Goal: Navigation & Orientation: Understand site structure

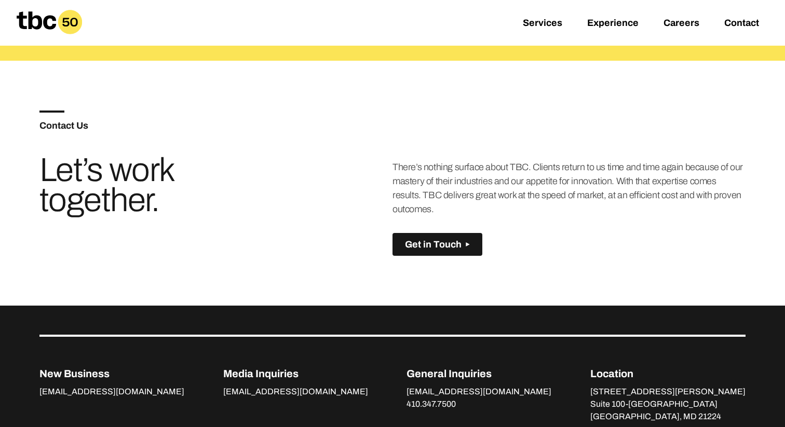
scroll to position [759, 0]
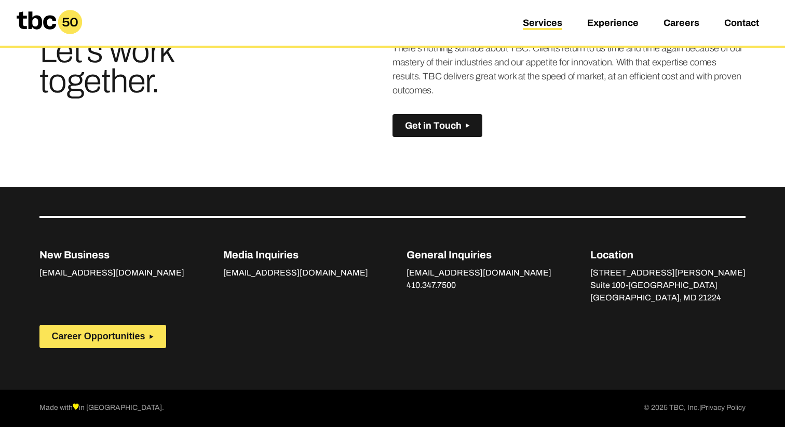
click at [544, 22] on link "Services" at bounding box center [542, 24] width 39 height 12
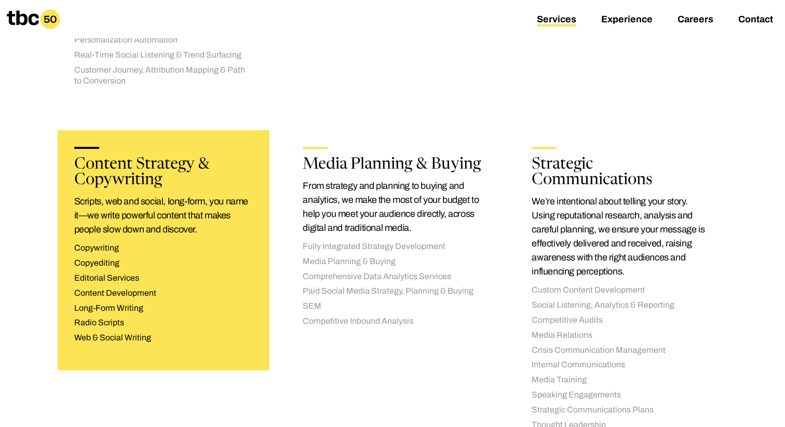
scroll to position [498, 0]
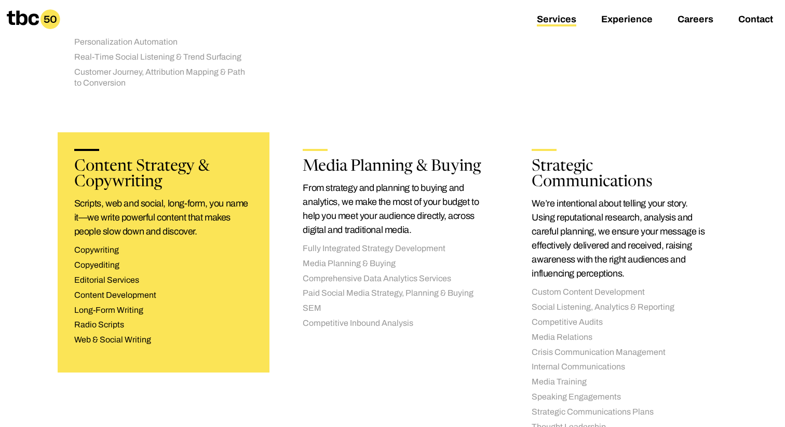
click at [204, 173] on h2 "Content Strategy & Copywriting" at bounding box center [163, 175] width 179 height 32
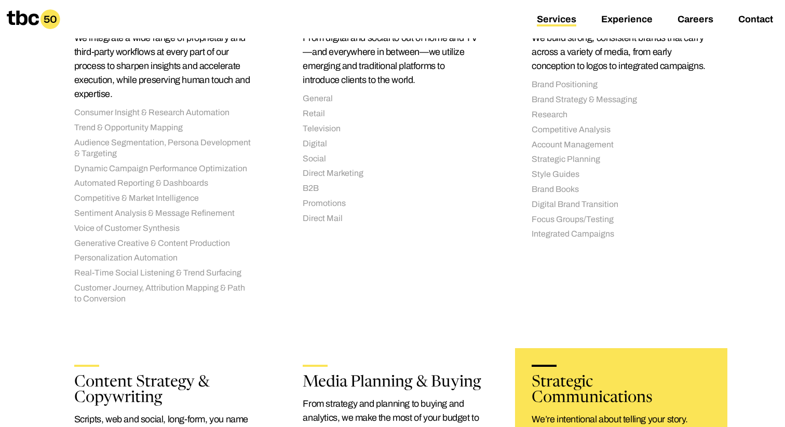
scroll to position [244, 0]
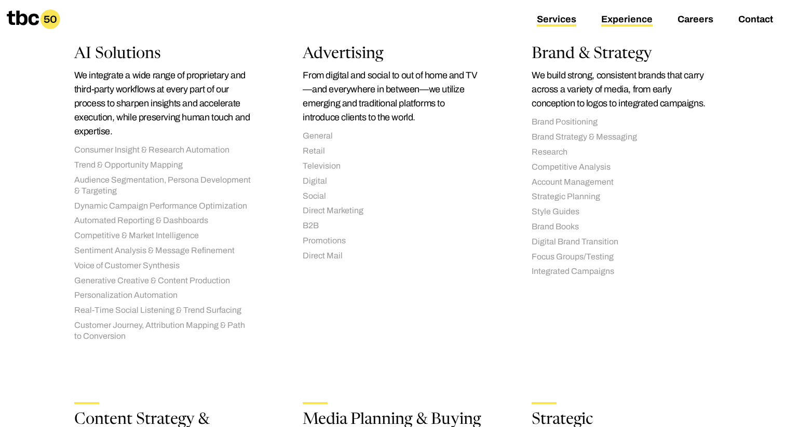
click at [624, 25] on link "Experience" at bounding box center [626, 20] width 51 height 12
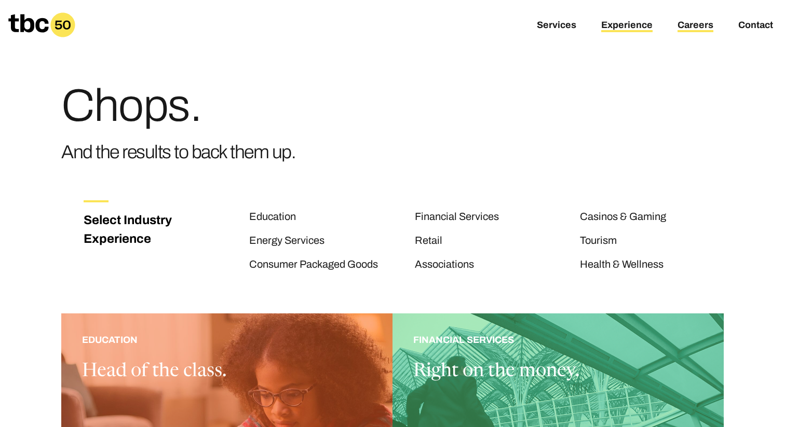
click at [708, 28] on link "Careers" at bounding box center [696, 26] width 36 height 12
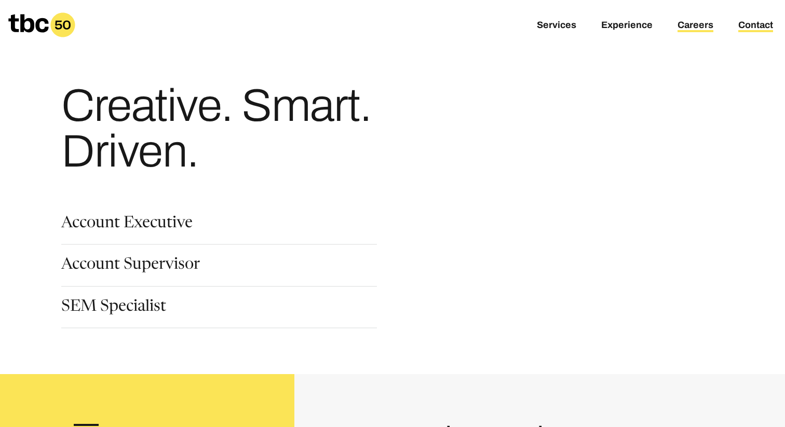
click at [748, 30] on link "Contact" at bounding box center [756, 26] width 35 height 12
